Goal: Find specific page/section: Find specific page/section

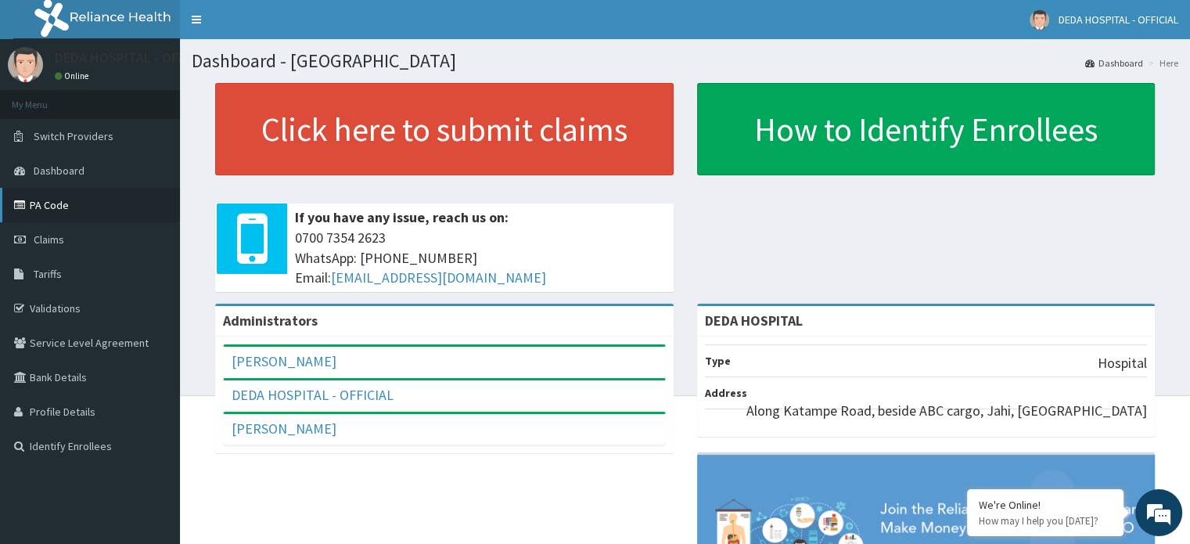
click at [33, 209] on link "PA Code" at bounding box center [90, 205] width 180 height 34
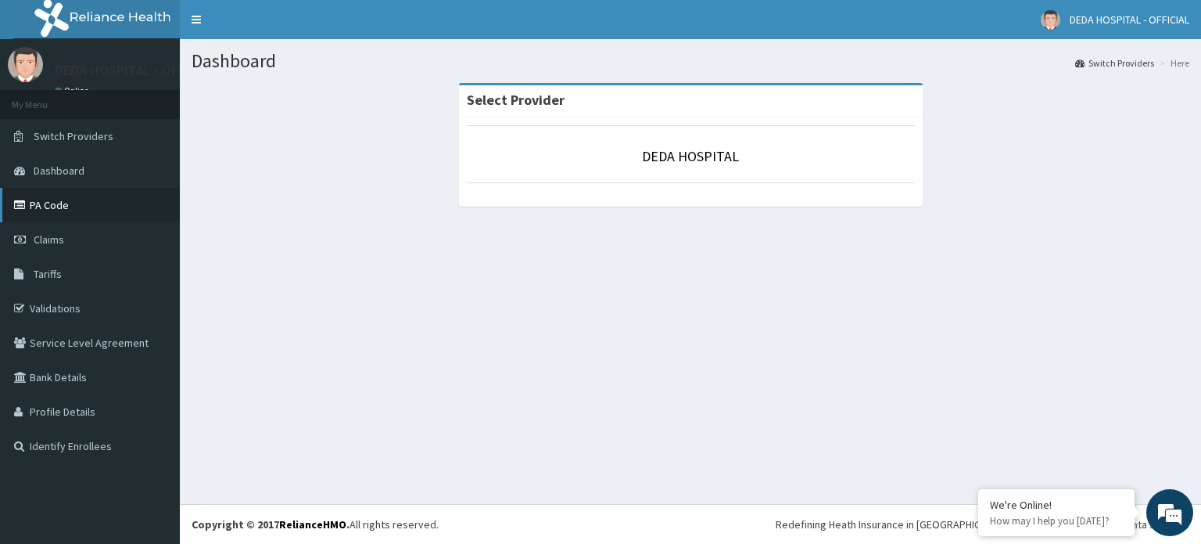
click at [66, 204] on link "PA Code" at bounding box center [90, 205] width 180 height 34
